Goal: Navigation & Orientation: Find specific page/section

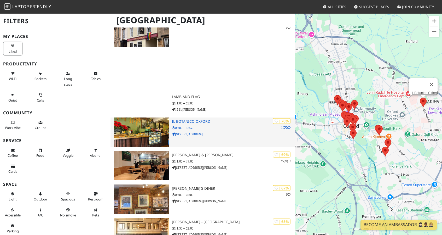
scroll to position [235, 0]
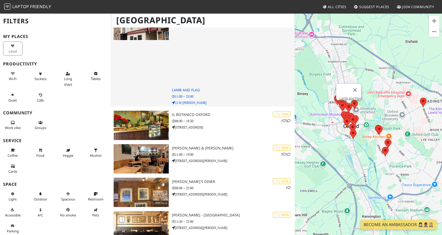
click at [183, 88] on h3 "Lamb and Flag" at bounding box center [233, 90] width 123 height 4
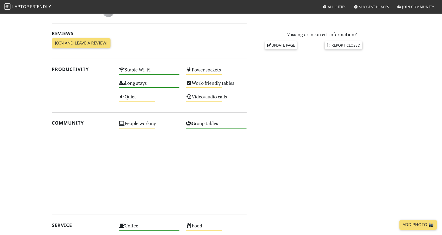
scroll to position [183, 0]
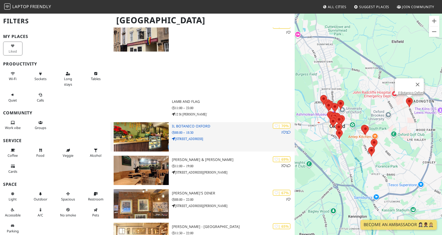
scroll to position [232, 0]
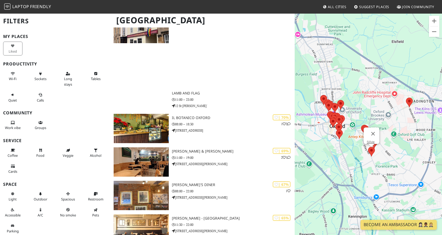
click at [371, 151] on img at bounding box center [371, 151] width 11 height 14
click at [371, 140] on link "Silvie" at bounding box center [371, 142] width 8 height 4
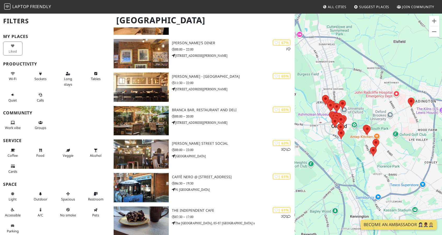
scroll to position [234, 0]
click at [376, 142] on img at bounding box center [375, 144] width 11 height 14
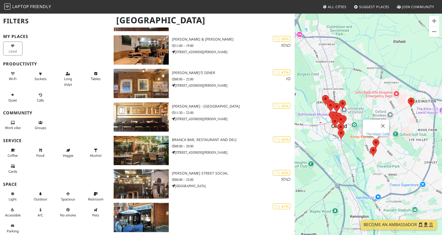
scroll to position [307, 0]
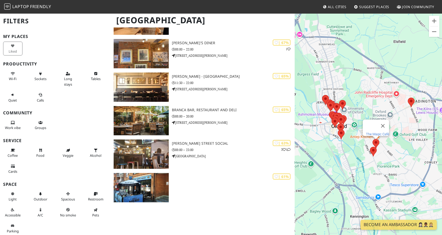
click at [375, 132] on link "The Magic Café" at bounding box center [377, 134] width 23 height 4
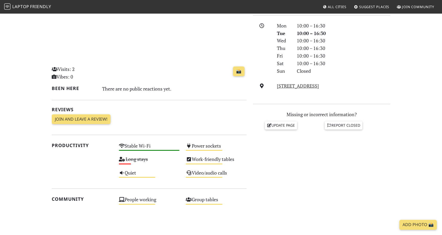
scroll to position [131, 0]
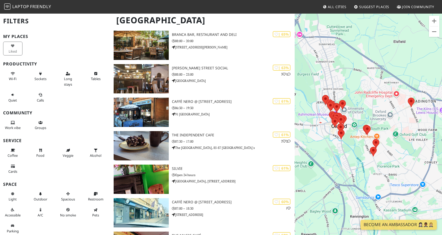
scroll to position [309, 0]
